Goal: Navigation & Orientation: Find specific page/section

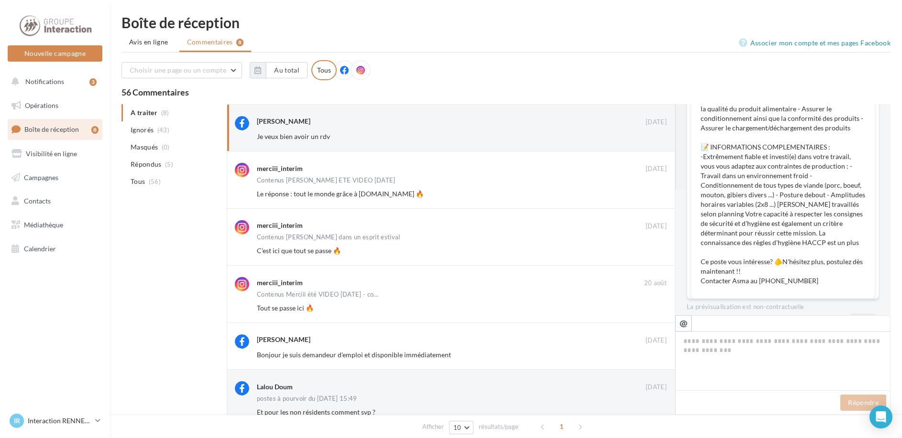
scroll to position [195, 0]
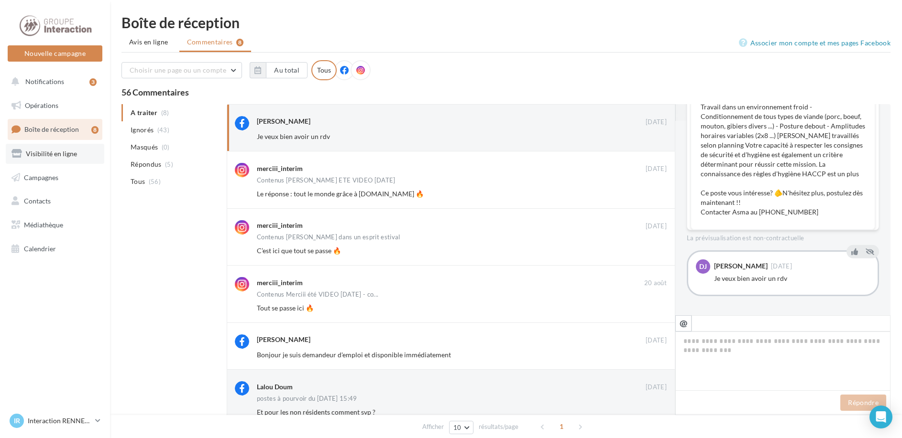
click at [59, 153] on span "Visibilité en ligne" at bounding box center [51, 154] width 51 height 8
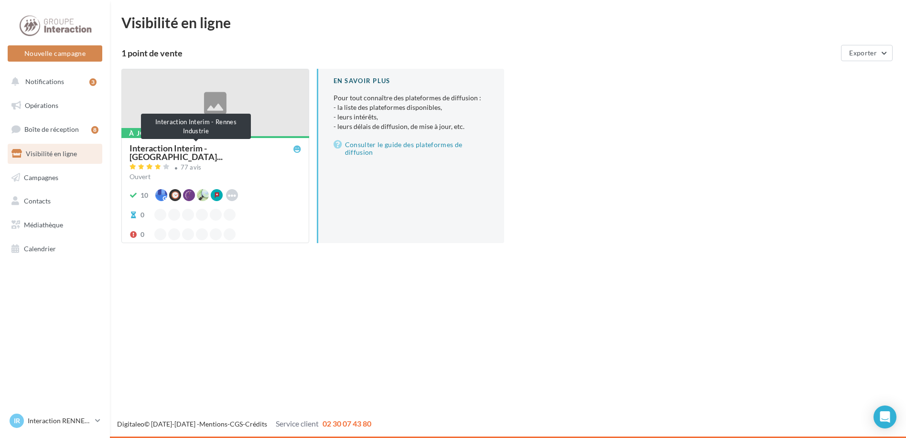
click at [187, 146] on span "Interaction Interim - Rennes Indu..." at bounding box center [212, 152] width 164 height 17
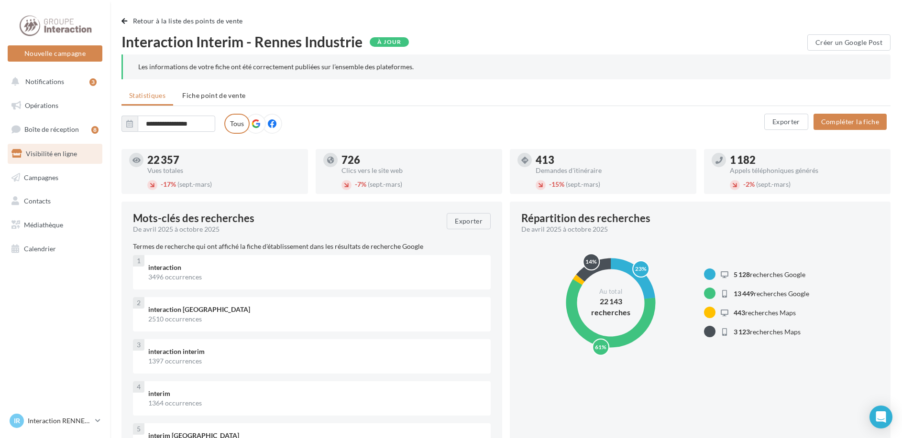
click at [269, 125] on icon at bounding box center [272, 124] width 9 height 9
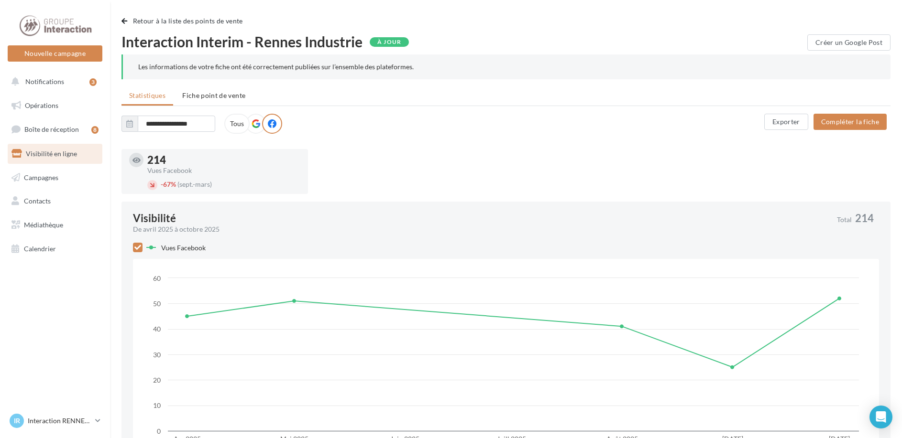
click at [393, 41] on div "À jour" at bounding box center [389, 42] width 39 height 10
click at [37, 133] on span "Boîte de réception" at bounding box center [51, 129] width 54 height 8
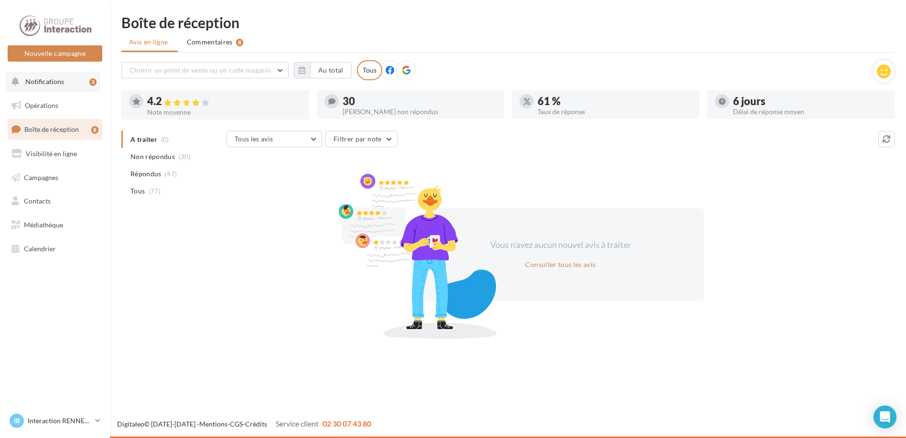
click at [48, 85] on span "Notifications" at bounding box center [44, 81] width 39 height 8
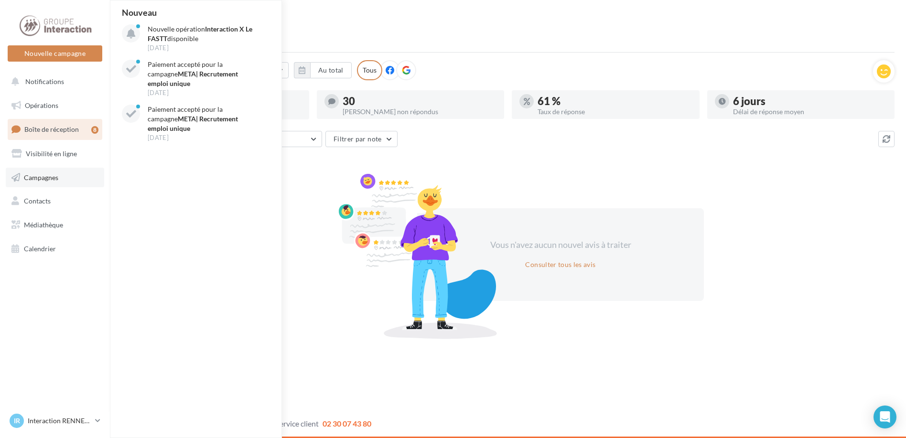
click at [30, 178] on span "Campagnes" at bounding box center [41, 177] width 34 height 8
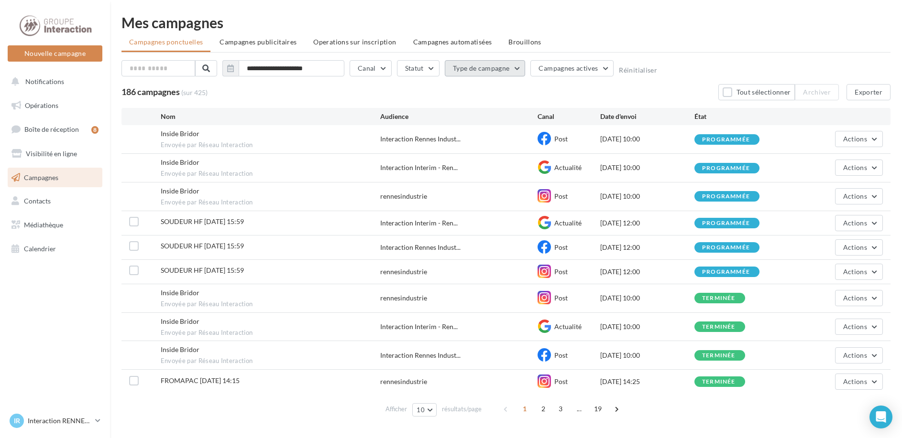
click at [515, 69] on button "Type de campagne" at bounding box center [485, 68] width 81 height 16
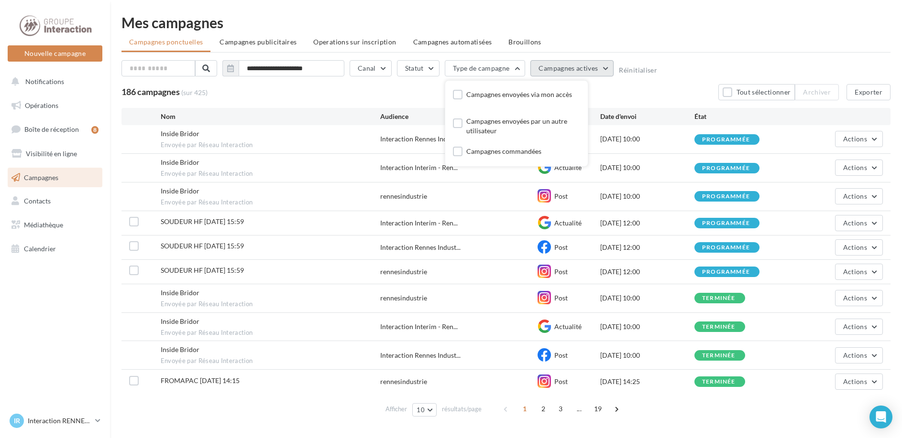
click at [606, 70] on button "Campagnes actives" at bounding box center [571, 68] width 83 height 16
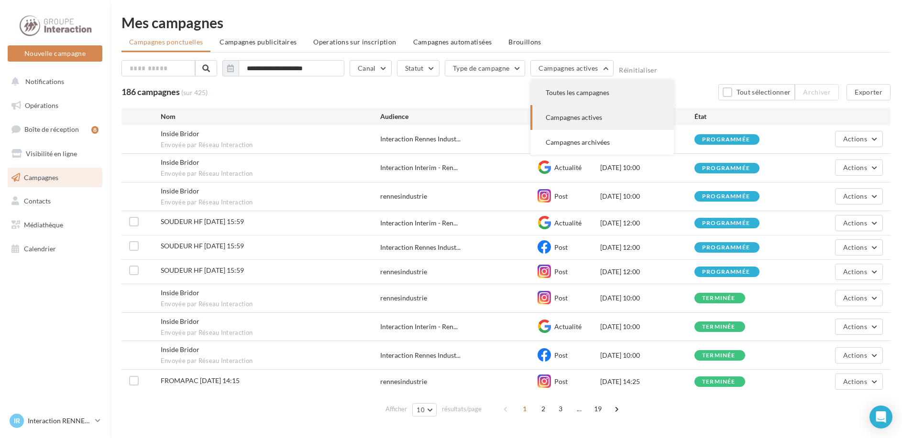
click at [600, 92] on span "Toutes les campagnes" at bounding box center [577, 92] width 64 height 8
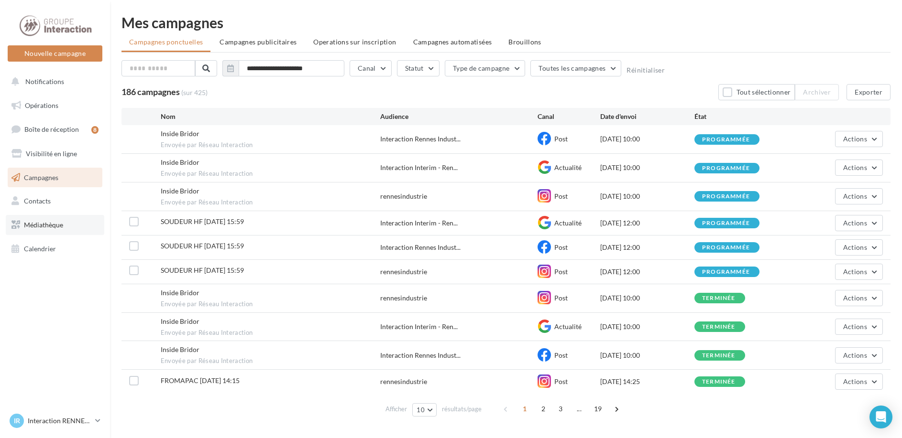
click at [31, 230] on link "Médiathèque" at bounding box center [55, 225] width 98 height 20
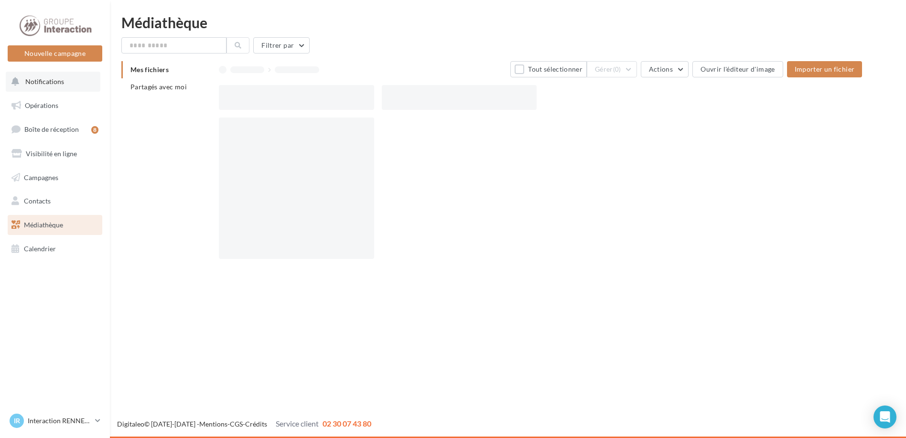
click at [37, 74] on button "Notifications" at bounding box center [53, 82] width 95 height 20
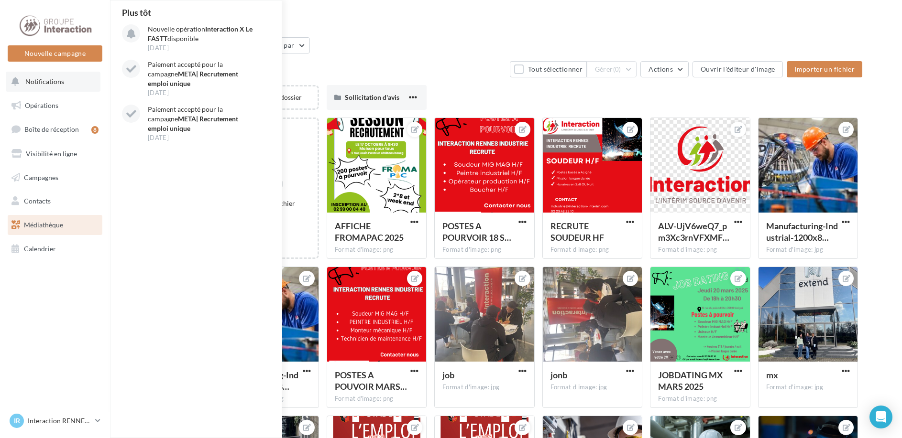
click at [47, 86] on button "Notifications Plus tôt Nouvelle opération Interaction X Le FASTT disponible 30 …" at bounding box center [53, 82] width 95 height 20
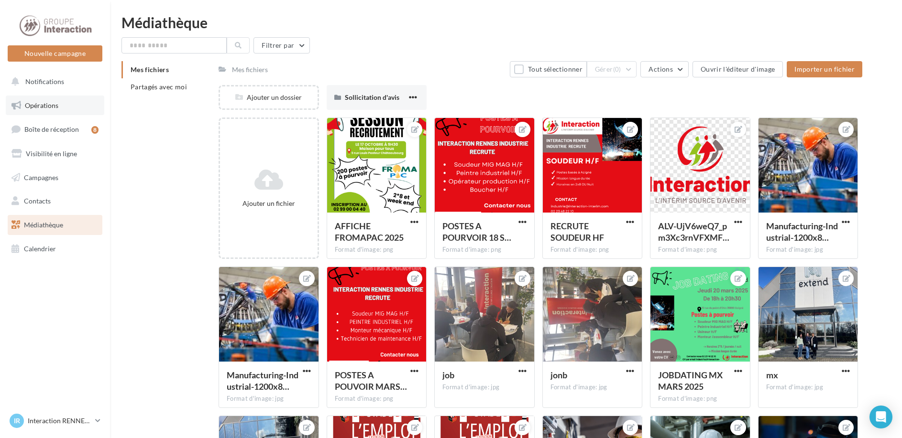
click at [44, 106] on span "Opérations" at bounding box center [41, 105] width 33 height 8
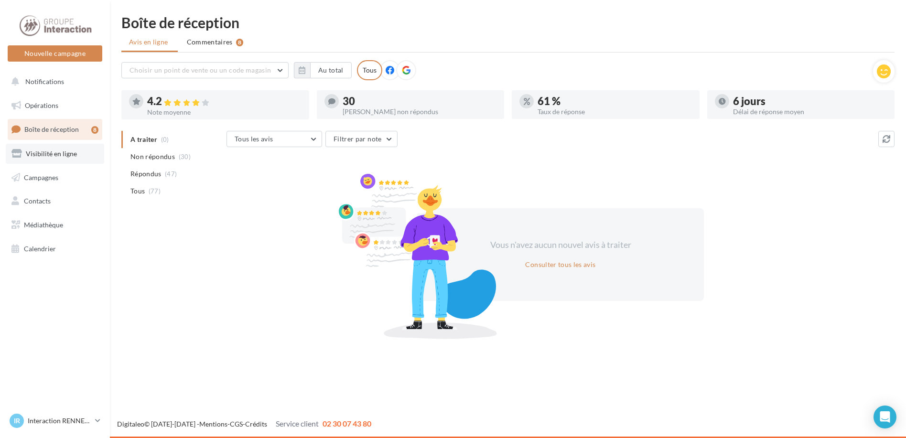
click at [54, 157] on span "Visibilité en ligne" at bounding box center [51, 154] width 51 height 8
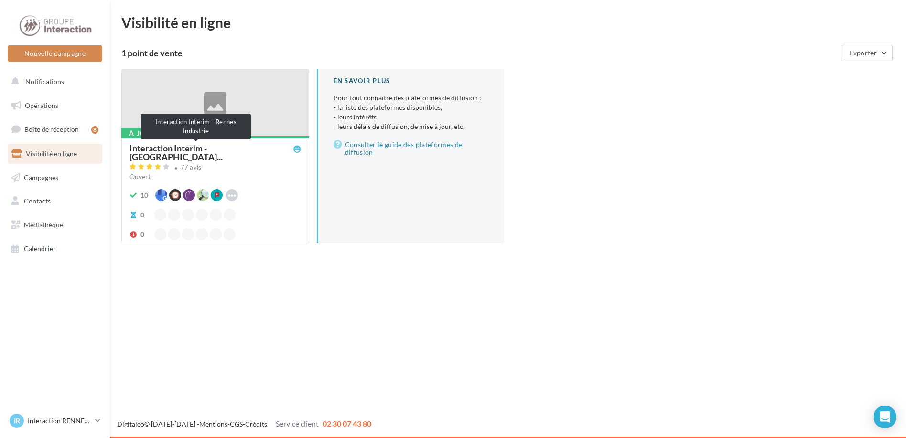
click at [194, 145] on span "Interaction Interim - [GEOGRAPHIC_DATA]..." at bounding box center [212, 152] width 164 height 17
click at [172, 148] on span "Interaction Interim - [GEOGRAPHIC_DATA]..." at bounding box center [212, 152] width 164 height 17
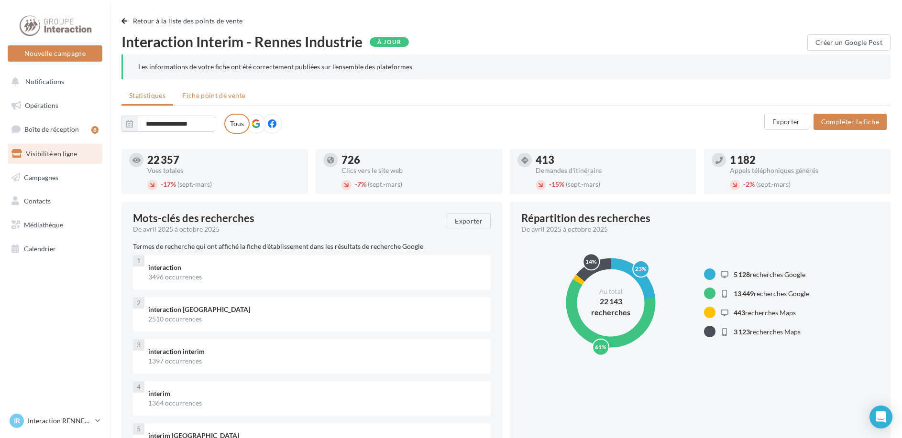
click at [206, 94] on span "Fiche point de vente" at bounding box center [213, 95] width 63 height 8
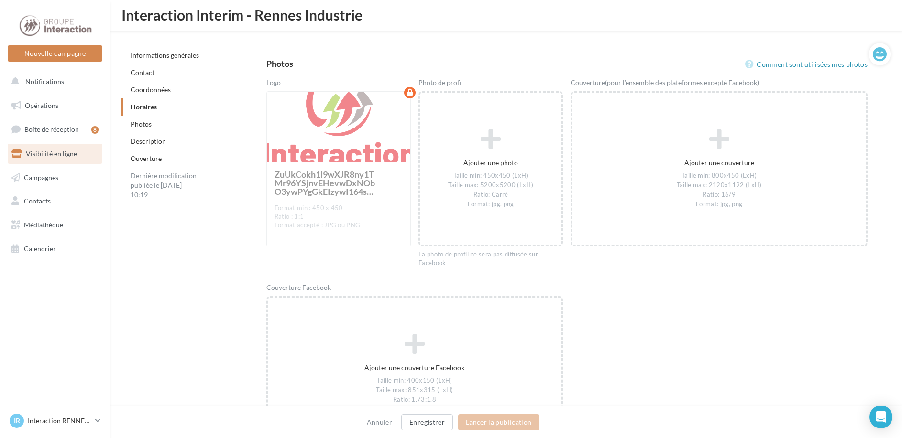
scroll to position [1266, 0]
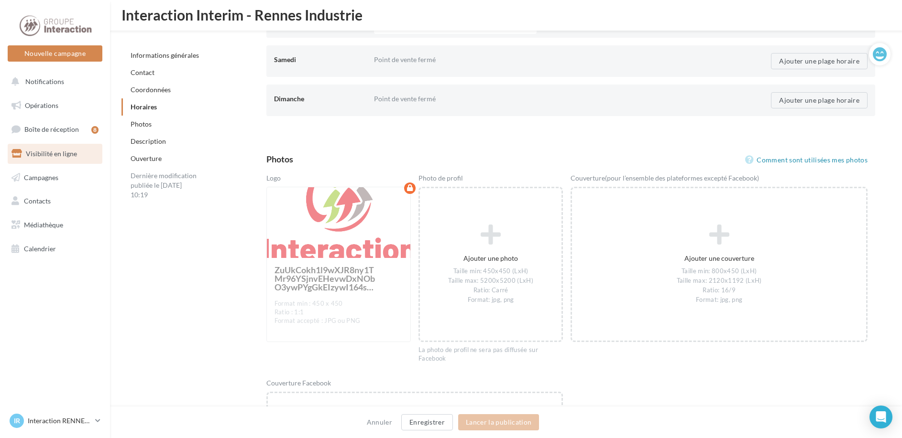
click at [32, 152] on span "Visibilité en ligne" at bounding box center [51, 154] width 51 height 8
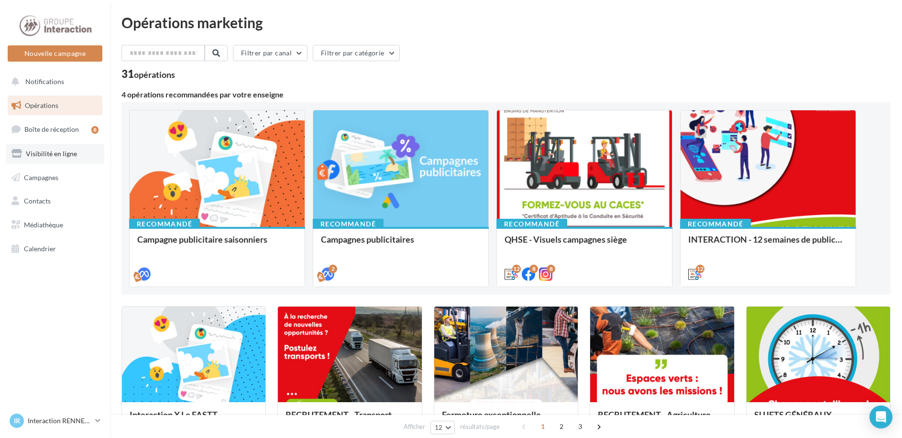
click at [40, 152] on span "Visibilité en ligne" at bounding box center [51, 154] width 51 height 8
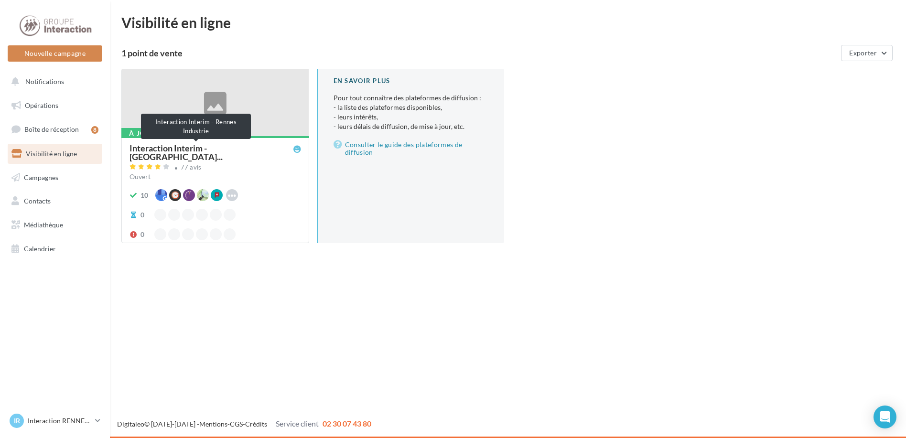
click at [195, 145] on span "Interaction Interim - [GEOGRAPHIC_DATA]..." at bounding box center [212, 152] width 164 height 17
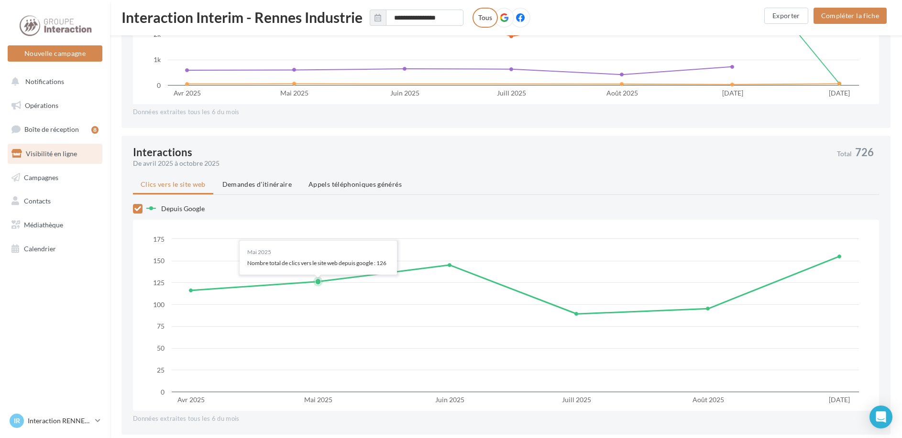
scroll to position [772, 0]
